Goal: Task Accomplishment & Management: Manage account settings

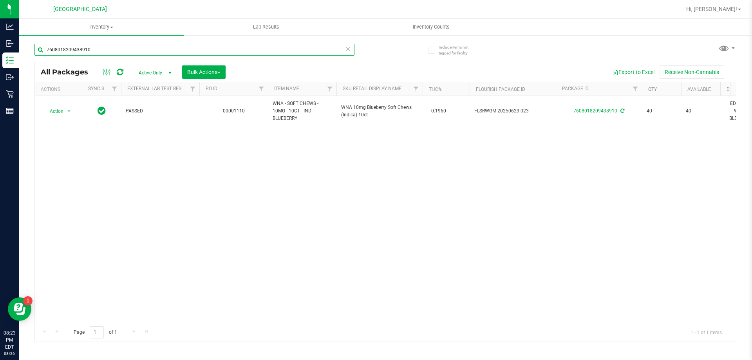
click at [190, 52] on input "7608018209438910" at bounding box center [194, 50] width 320 height 12
type input "7"
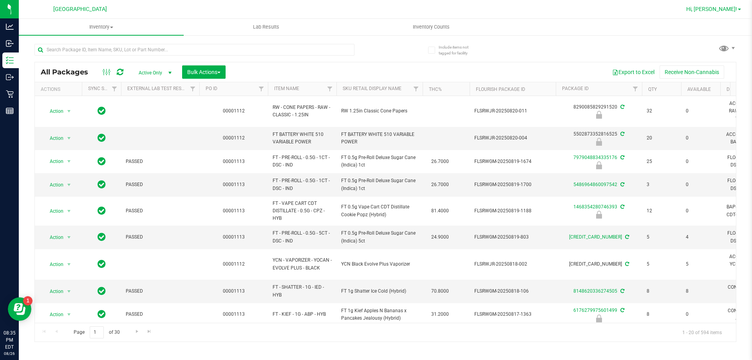
click at [740, 10] on span at bounding box center [738, 10] width 3 height 2
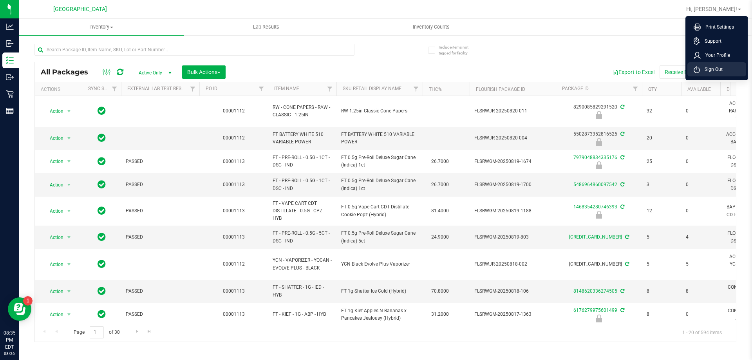
click at [713, 66] on span "Sign Out" at bounding box center [710, 69] width 23 height 8
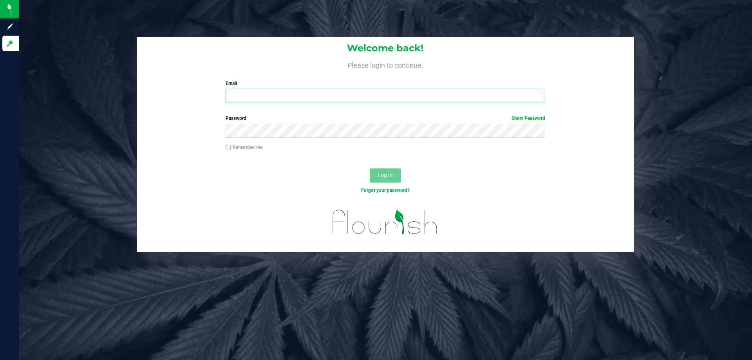
click at [296, 99] on input "Email" at bounding box center [384, 96] width 319 height 14
type input "[EMAIL_ADDRESS][DOMAIN_NAME]"
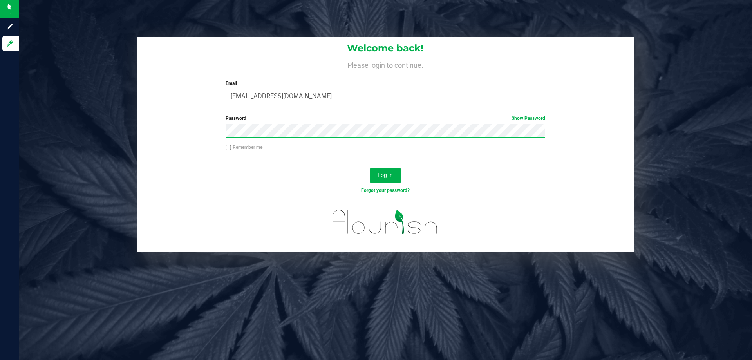
click at [370, 168] on button "Log In" at bounding box center [385, 175] width 31 height 14
